Goal: Check status: Check status

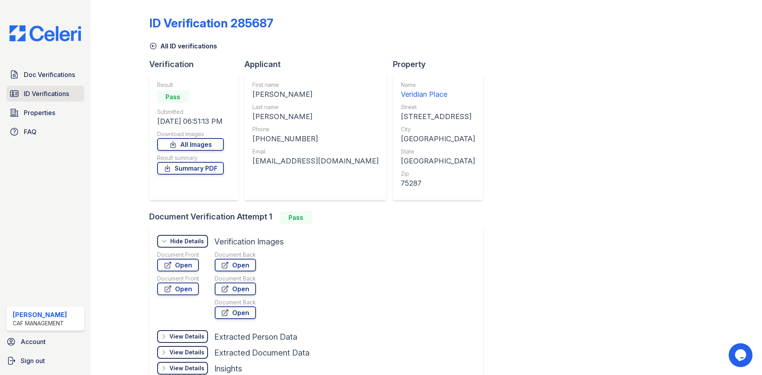
click at [41, 87] on link "ID Verifications" at bounding box center [45, 94] width 78 height 16
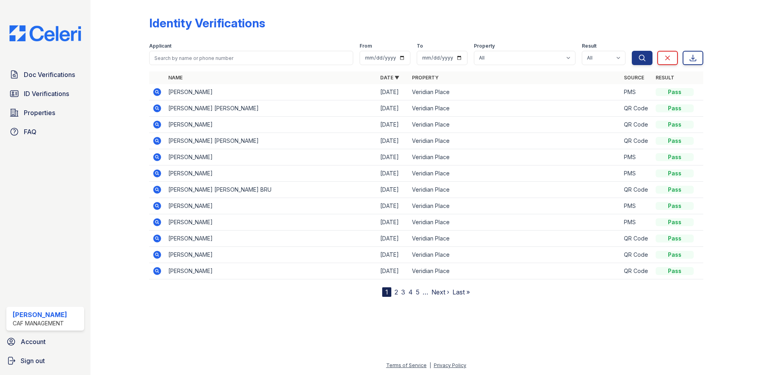
click at [158, 94] on icon at bounding box center [157, 92] width 8 height 8
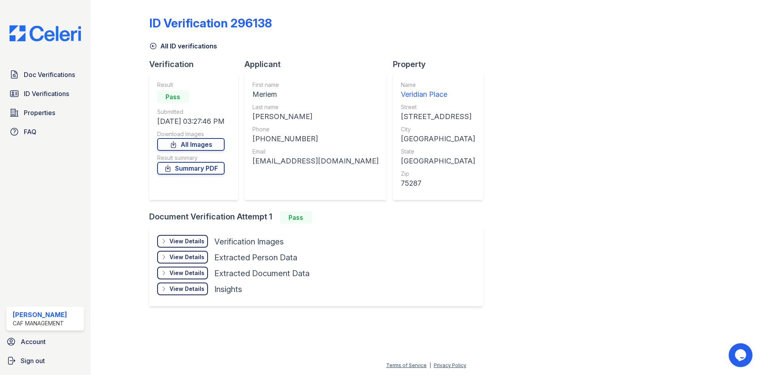
click at [190, 239] on div "View Details" at bounding box center [186, 241] width 35 height 8
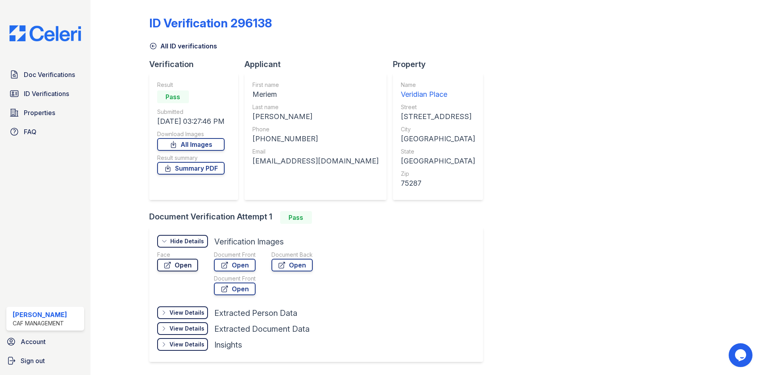
click at [177, 264] on link "Open" at bounding box center [177, 265] width 41 height 13
click at [237, 268] on link "Open" at bounding box center [235, 265] width 42 height 13
